Goal: Task Accomplishment & Management: Use online tool/utility

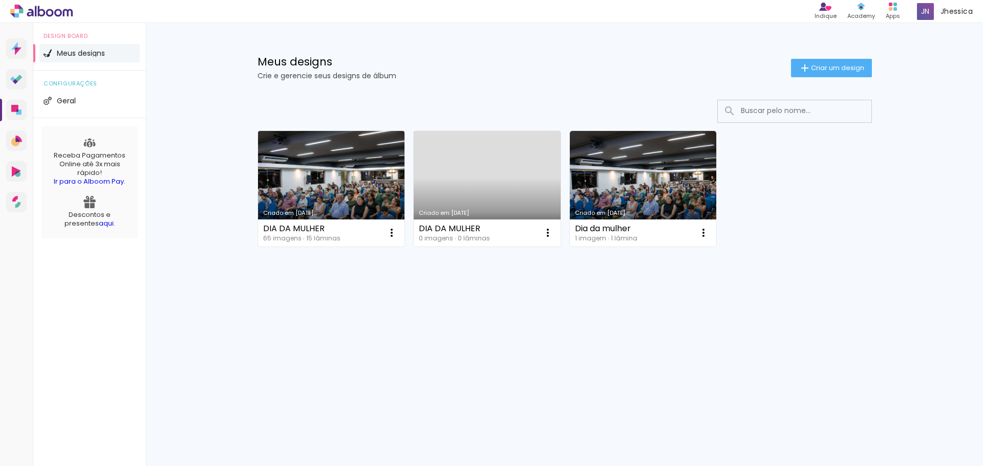
click at [337, 191] on link "Criado em [DATE]" at bounding box center [331, 189] width 147 height 116
click at [0, 0] on neon-animated-pages "Confirmar Cancelar" at bounding box center [0, 0] width 0 height 0
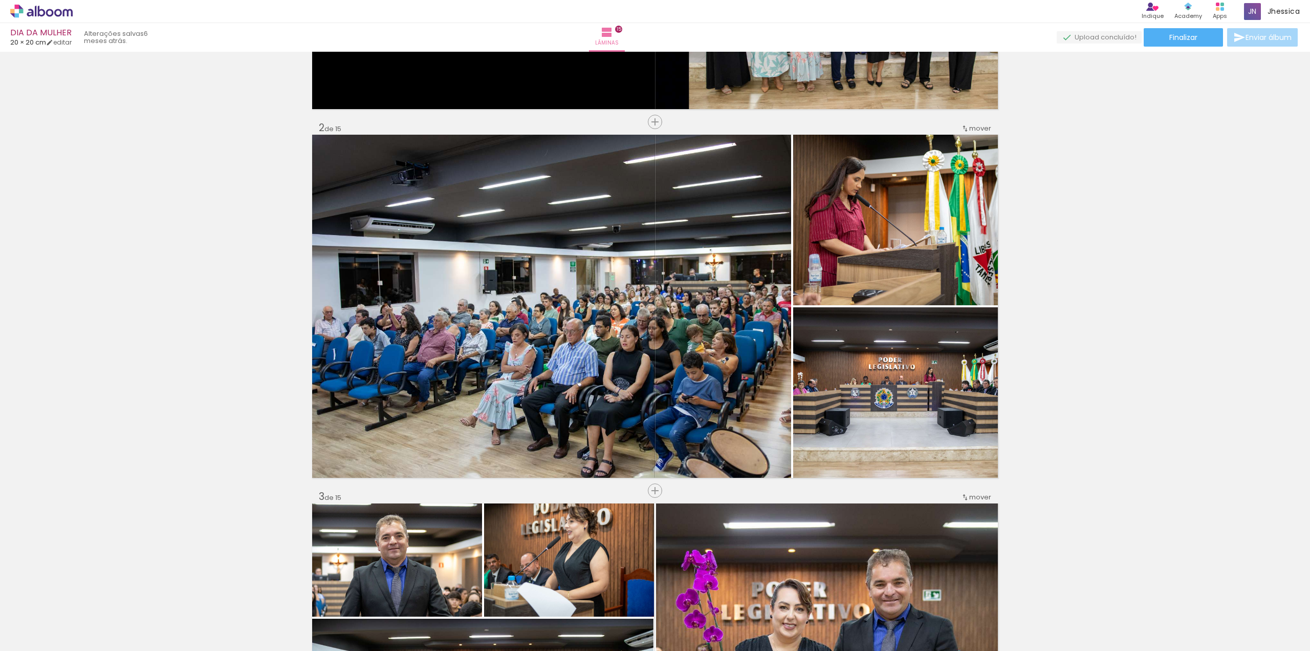
scroll to position [358, 0]
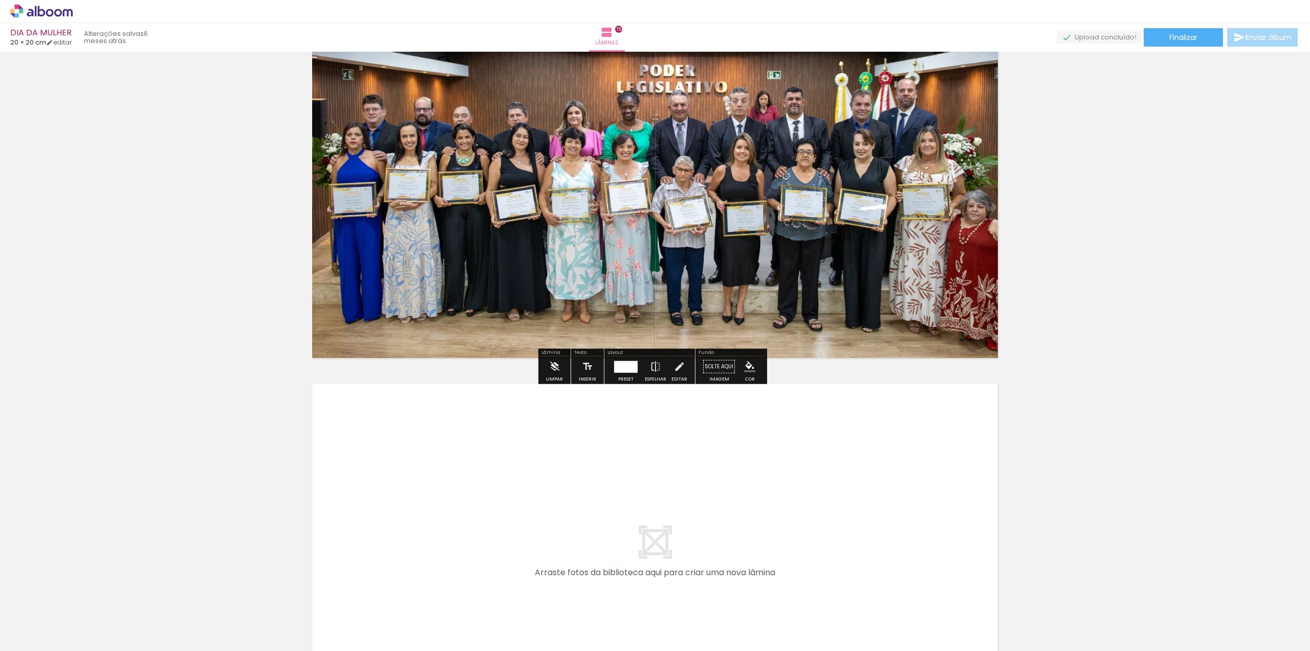
scroll to position [5170, 0]
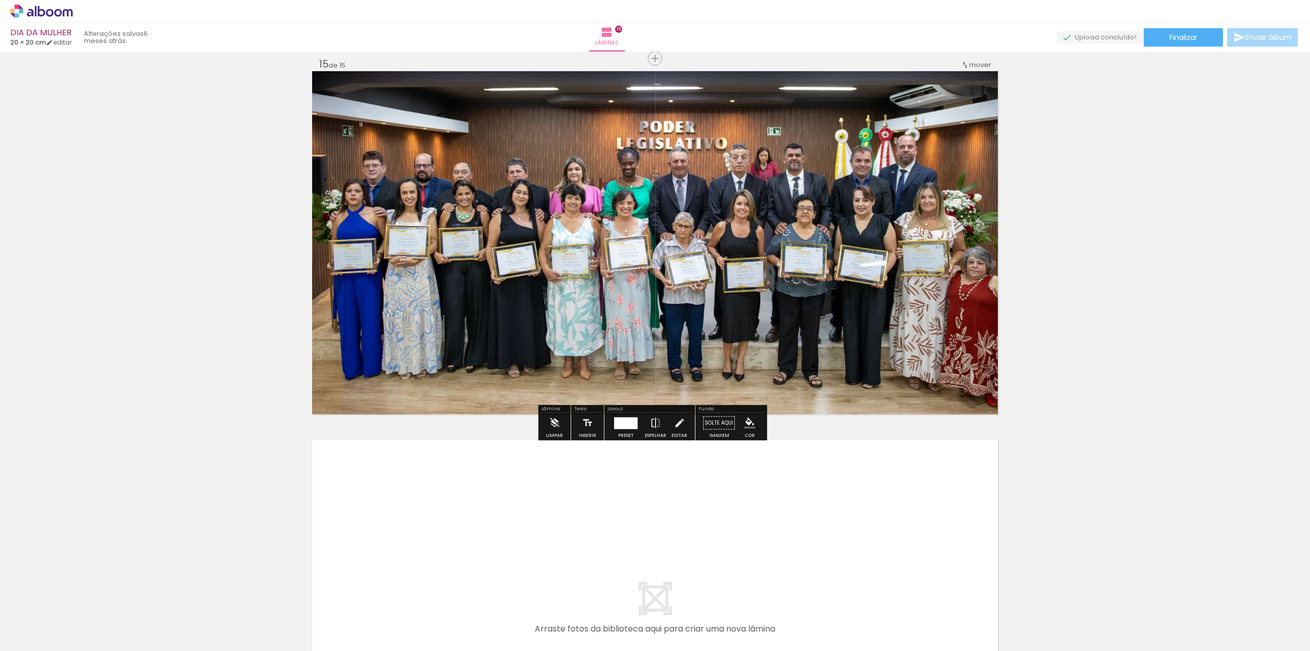
click at [816, 293] on quentale-photo at bounding box center [655, 242] width 686 height 343
click at [817, 293] on quentale-photo at bounding box center [655, 242] width 686 height 343
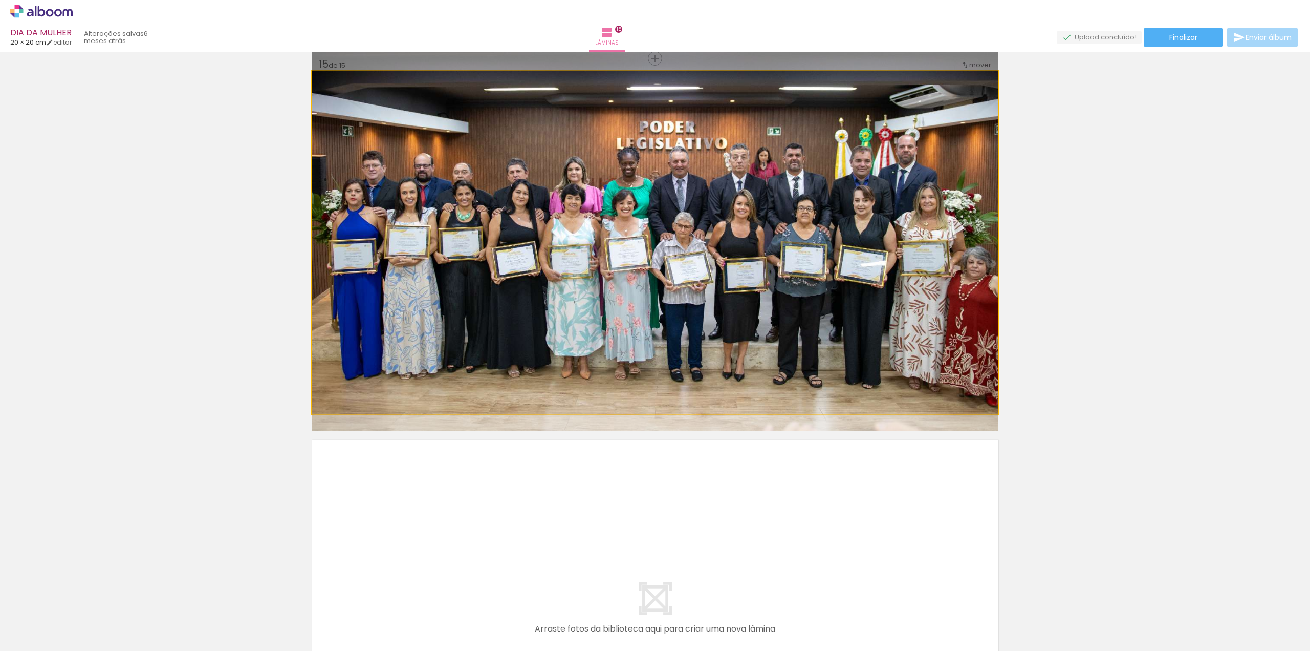
click at [817, 293] on quentale-photo at bounding box center [655, 242] width 686 height 343
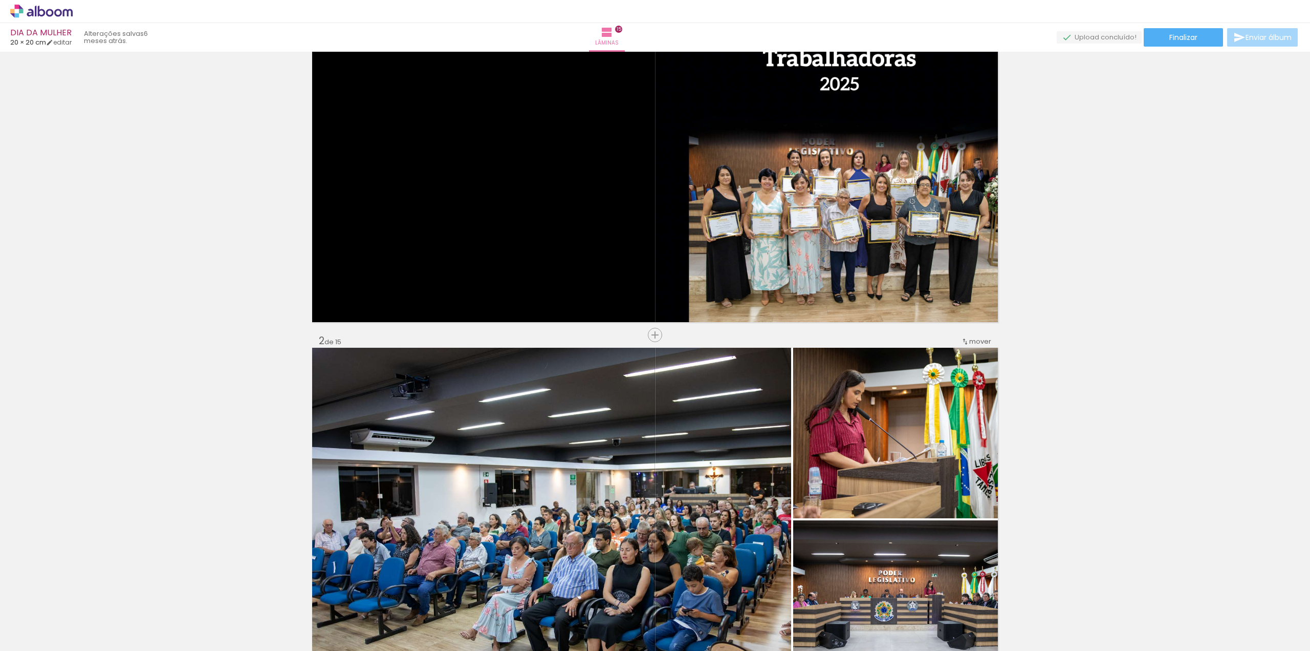
scroll to position [256, 0]
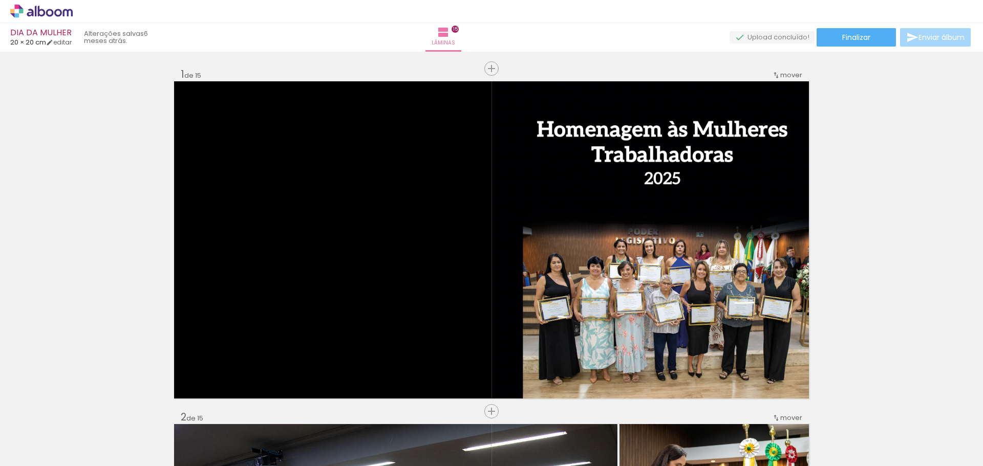
scroll to position [256, 0]
